Goal: Transaction & Acquisition: Purchase product/service

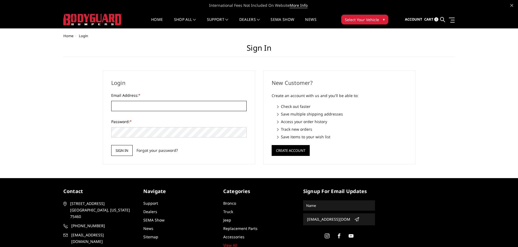
type input "JWCCPLUS@HOTMAIL.COM"
click at [123, 151] on input "Sign in" at bounding box center [121, 150] width 21 height 11
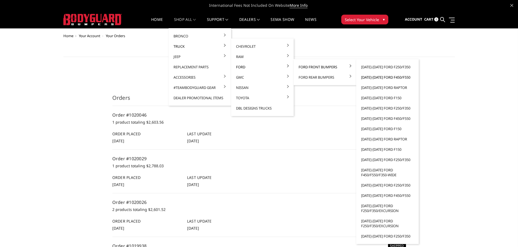
click at [391, 79] on link "[DATE]-[DATE] Ford F450/F550" at bounding box center [387, 77] width 58 height 10
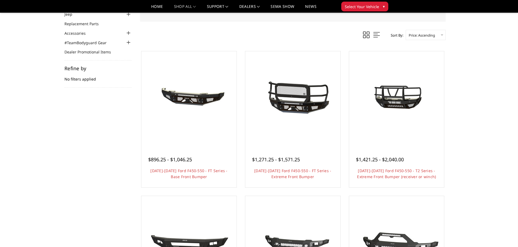
scroll to position [54, 0]
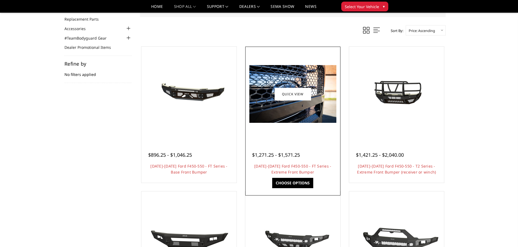
click at [314, 118] on img at bounding box center [292, 94] width 87 height 58
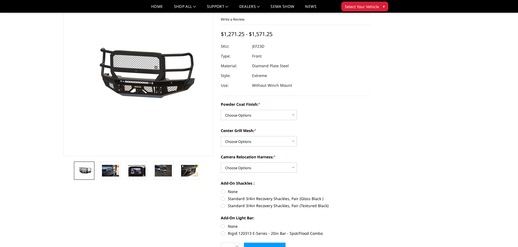
scroll to position [54, 0]
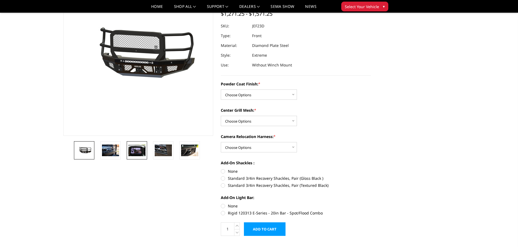
click at [139, 151] on img at bounding box center [136, 150] width 17 height 11
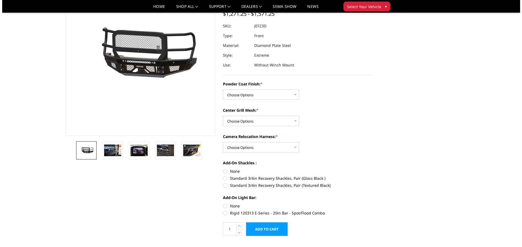
scroll to position [41, 0]
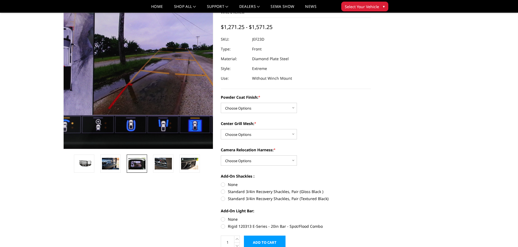
click at [128, 94] on img at bounding box center [152, 57] width 348 height 232
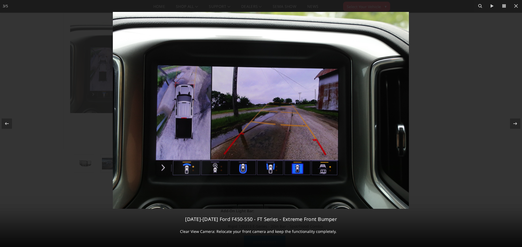
click at [265, 118] on img at bounding box center [261, 110] width 296 height 197
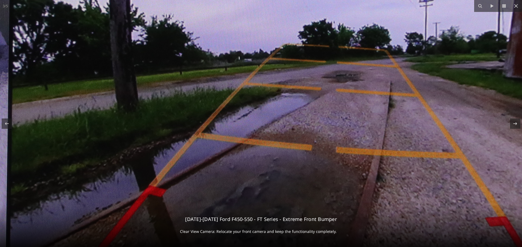
drag, startPoint x: 389, startPoint y: 102, endPoint x: 321, endPoint y: 39, distance: 92.5
click at [310, 46] on img at bounding box center [243, 82] width 1391 height 927
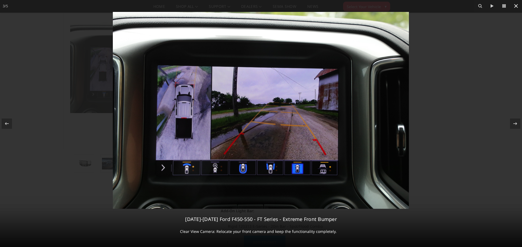
click at [517, 5] on icon at bounding box center [515, 6] width 7 height 7
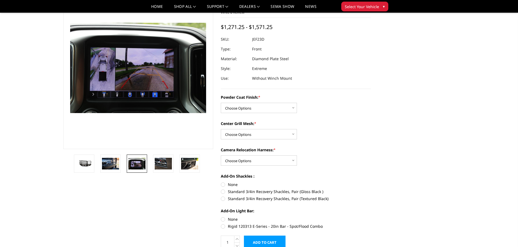
drag, startPoint x: 160, startPoint y: 169, endPoint x: 156, endPoint y: 179, distance: 11.1
click at [160, 169] on img at bounding box center [163, 163] width 17 height 11
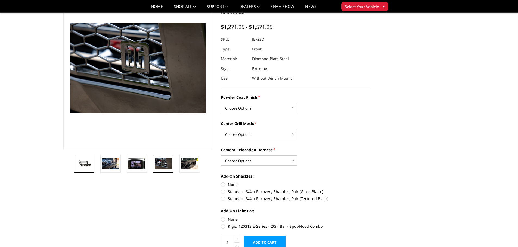
click at [88, 164] on img at bounding box center [84, 164] width 17 height 8
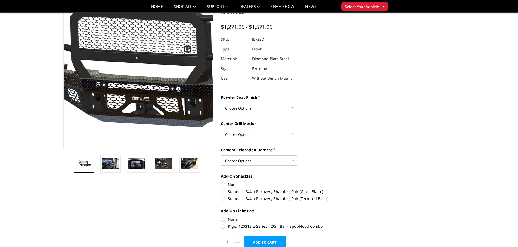
click at [136, 65] on img at bounding box center [142, 68] width 348 height 163
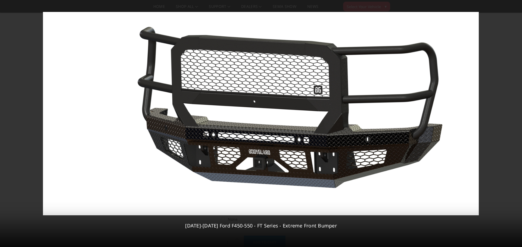
drag, startPoint x: 515, startPoint y: 125, endPoint x: 520, endPoint y: 135, distance: 11.3
click at [515, 125] on div "1 / 5 2023-2026 Ford F450-550 - FT Series - Extreme Front Bumper" at bounding box center [261, 123] width 522 height 247
drag, startPoint x: 516, startPoint y: 114, endPoint x: 515, endPoint y: 118, distance: 4.0
click at [515, 115] on button at bounding box center [512, 123] width 19 height 27
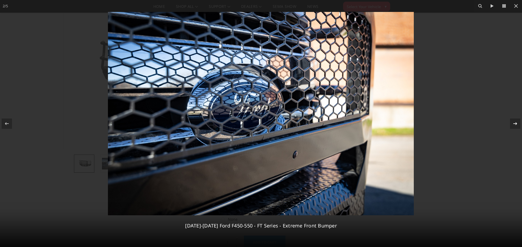
click at [513, 128] on div at bounding box center [515, 124] width 10 height 10
